Goal: Check status: Check status

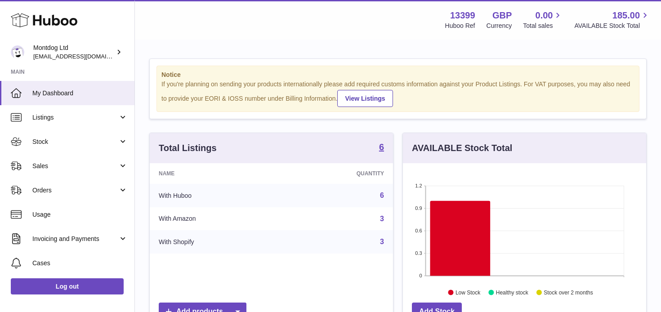
scroll to position [140, 243]
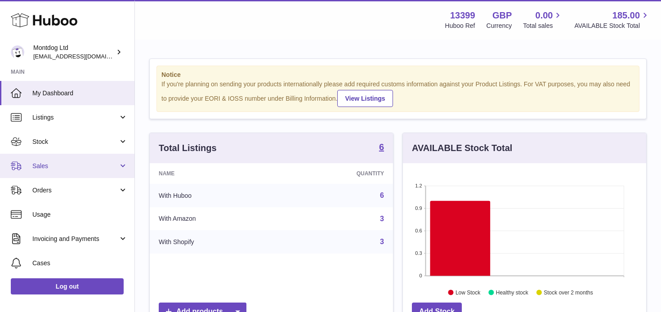
click at [117, 163] on link "Sales" at bounding box center [67, 166] width 135 height 24
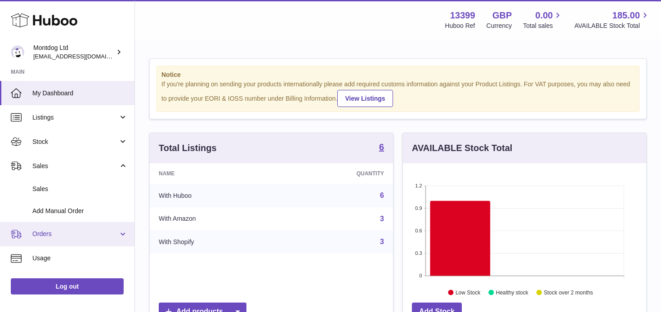
click at [113, 234] on span "Orders" at bounding box center [75, 234] width 86 height 9
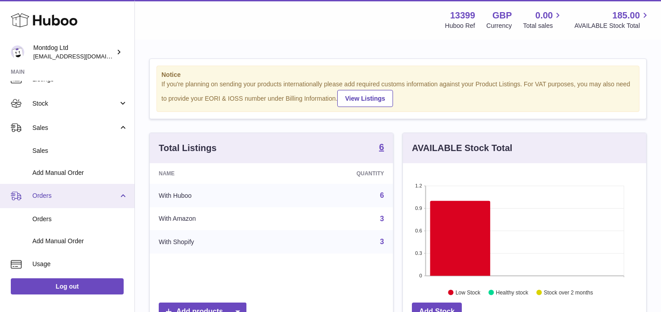
scroll to position [46, 0]
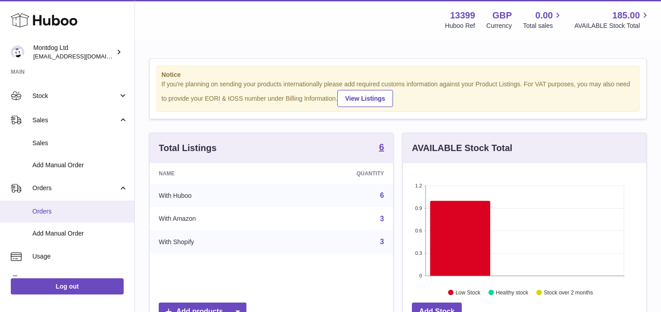
click at [50, 213] on span "Orders" at bounding box center [79, 211] width 95 height 9
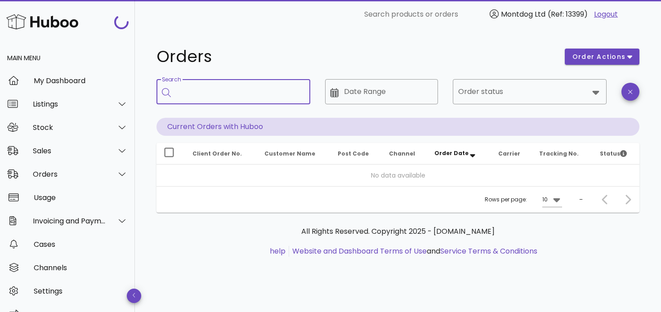
click at [215, 95] on input "Search" at bounding box center [239, 92] width 127 height 14
paste input "**********"
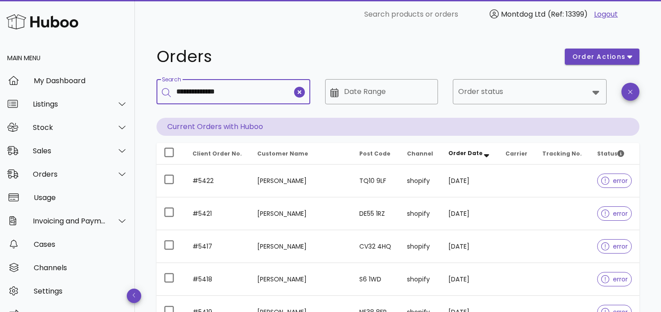
type input "**********"
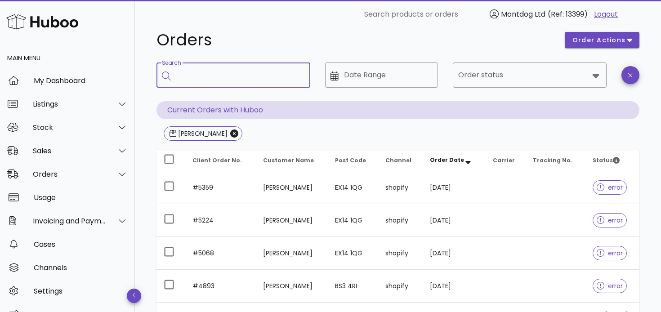
scroll to position [18, 0]
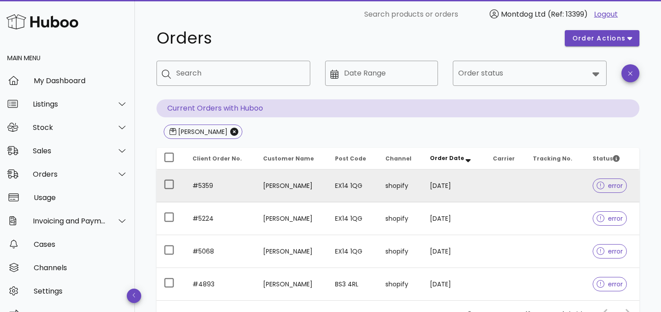
click at [201, 182] on td "#5359" at bounding box center [220, 186] width 71 height 33
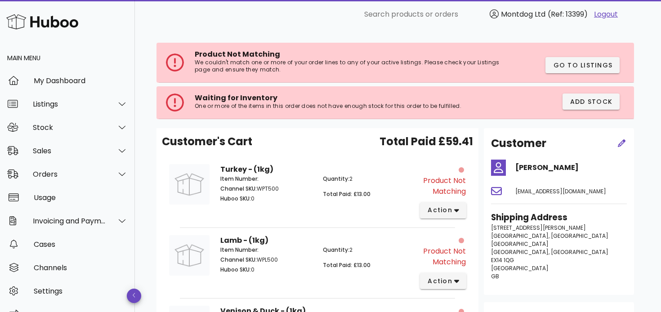
scroll to position [45, 0]
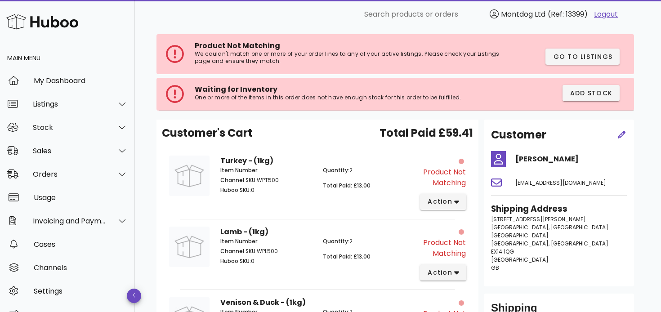
copy h4 "[PERSON_NAME]"
drag, startPoint x: 580, startPoint y: 155, endPoint x: 517, endPoint y: 159, distance: 63.2
click at [517, 159] on h4 "[PERSON_NAME]" at bounding box center [572, 159] width 112 height 11
